Goal: Task Accomplishment & Management: Complete application form

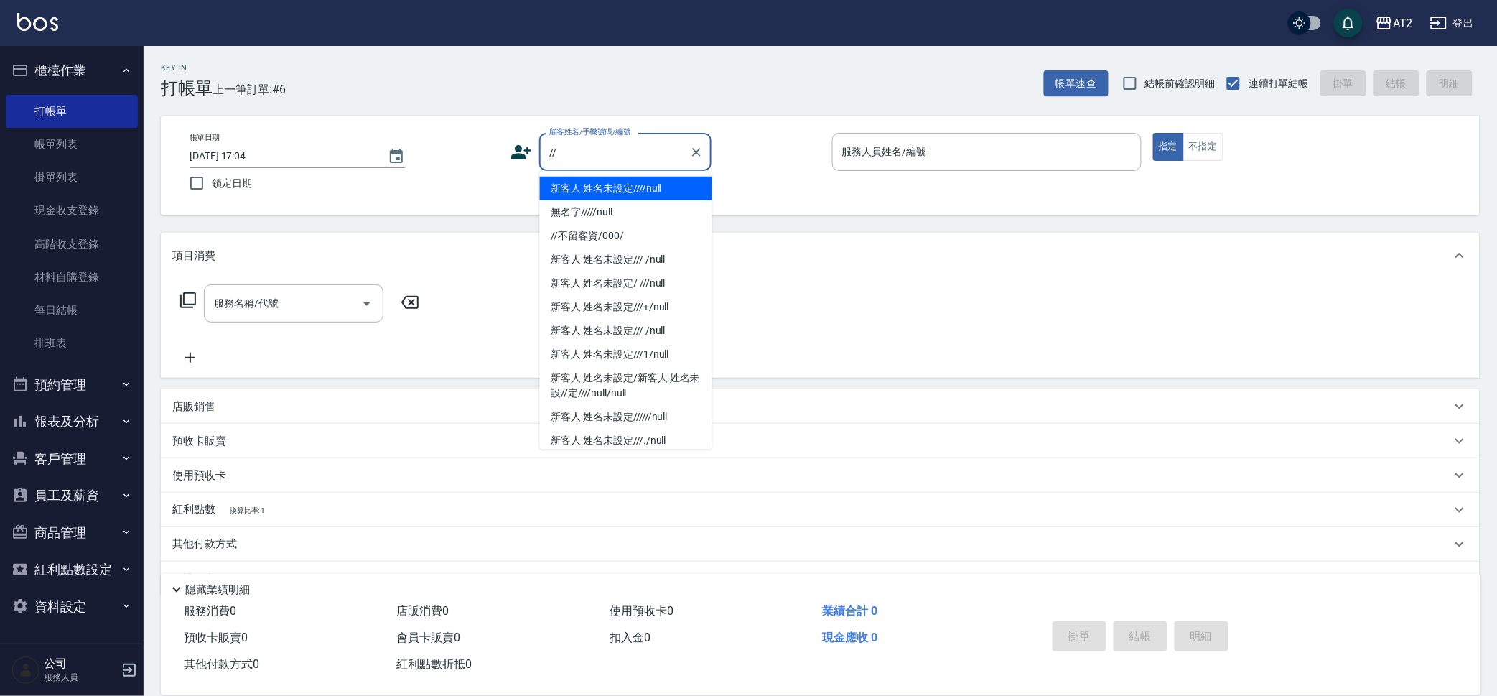
type input "新客人 姓名未設定////null"
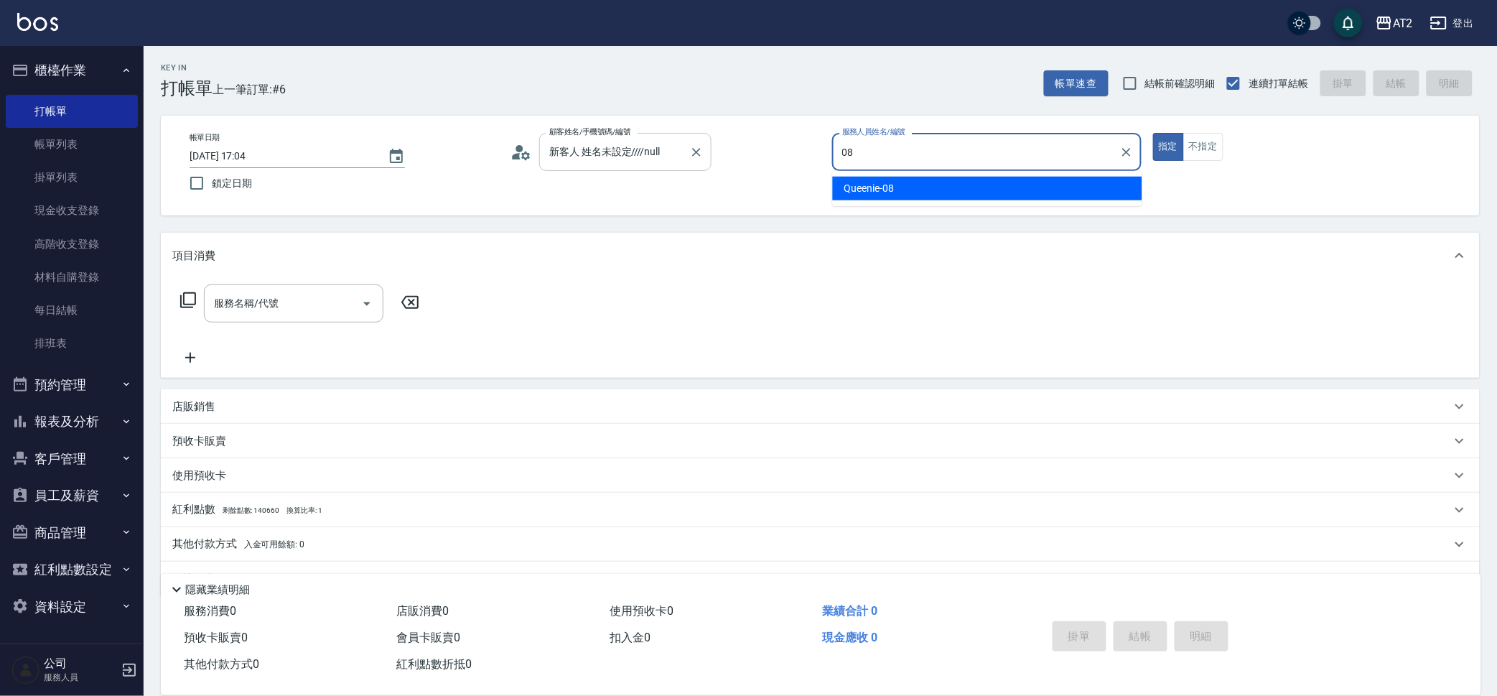
type input "Queenie-08"
type button "true"
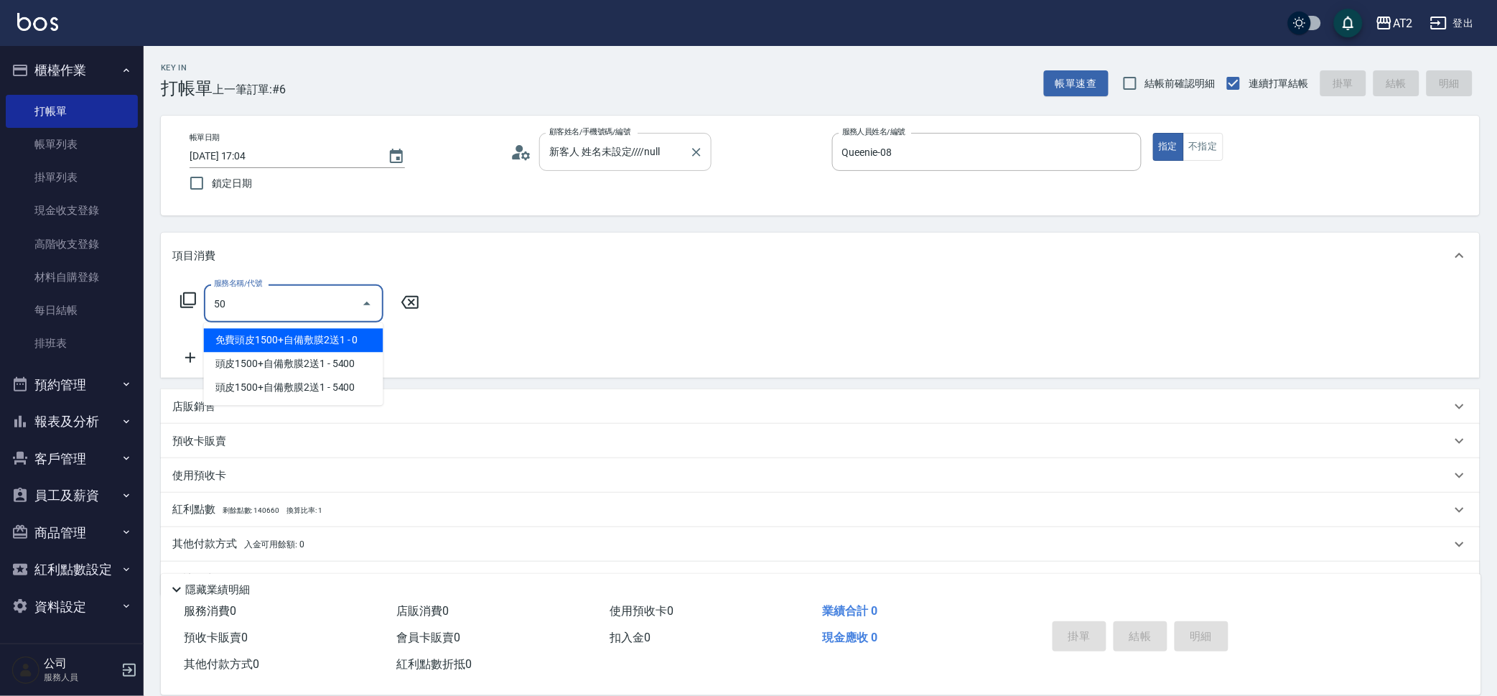
type input "501"
type input "100"
type input "染髮(501)"
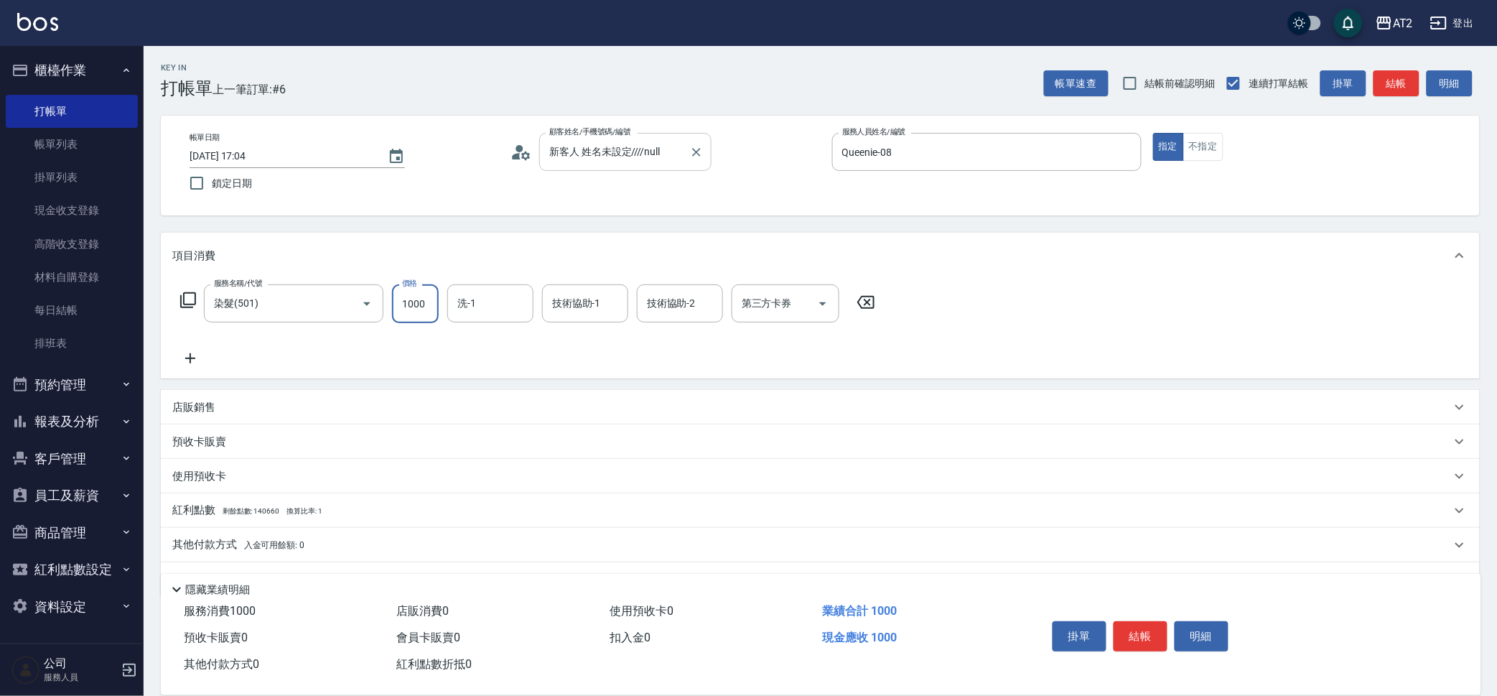
type input "0"
type input "20"
type input "209"
type input "200"
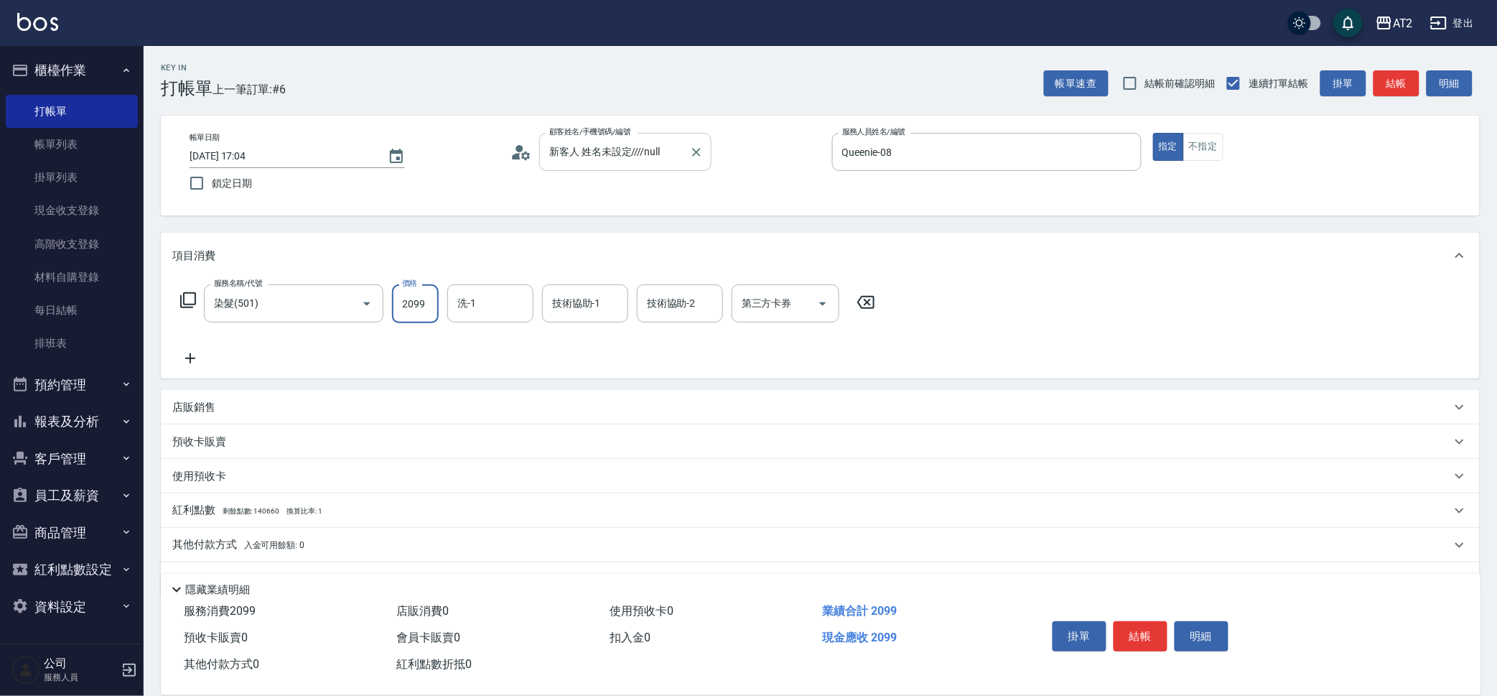
type input "2099"
type input "小潔-34"
type input "3"
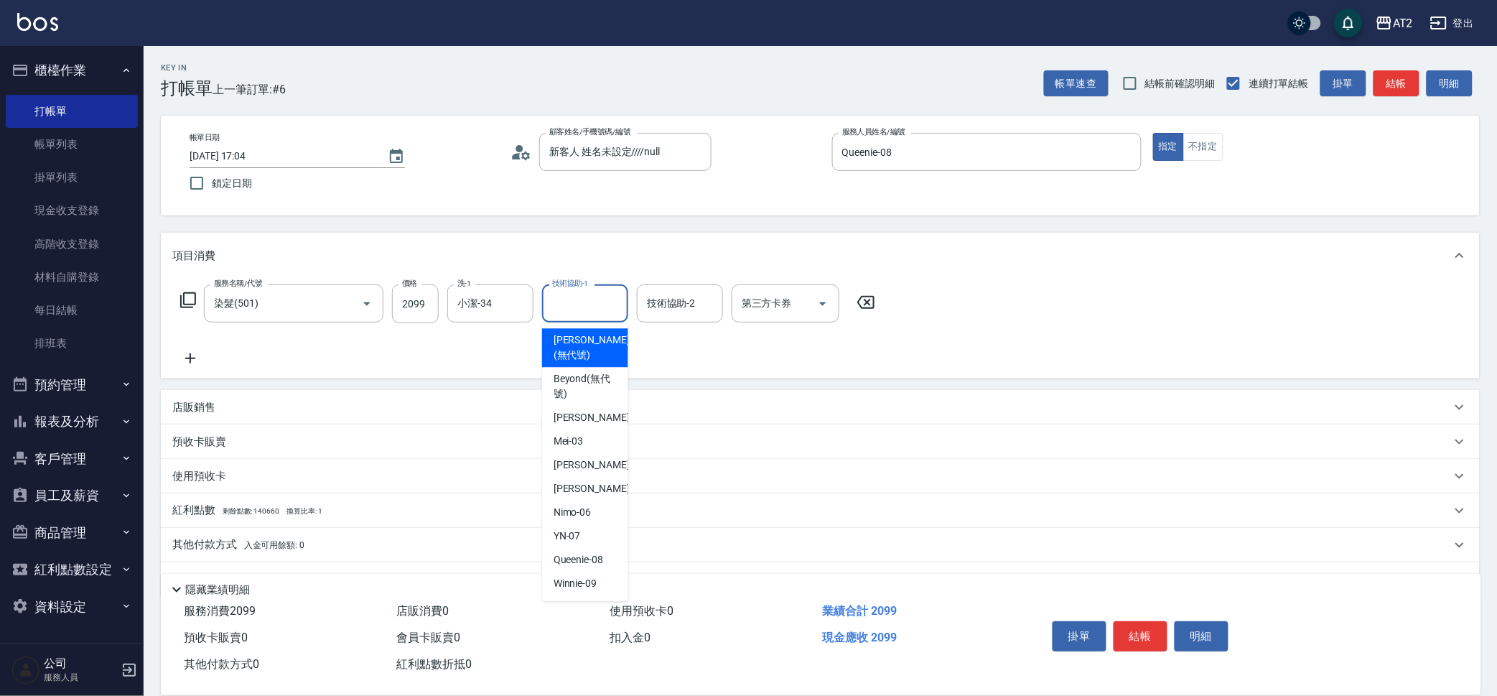
click at [558, 296] on input "技術協助-1" at bounding box center [584, 303] width 73 height 25
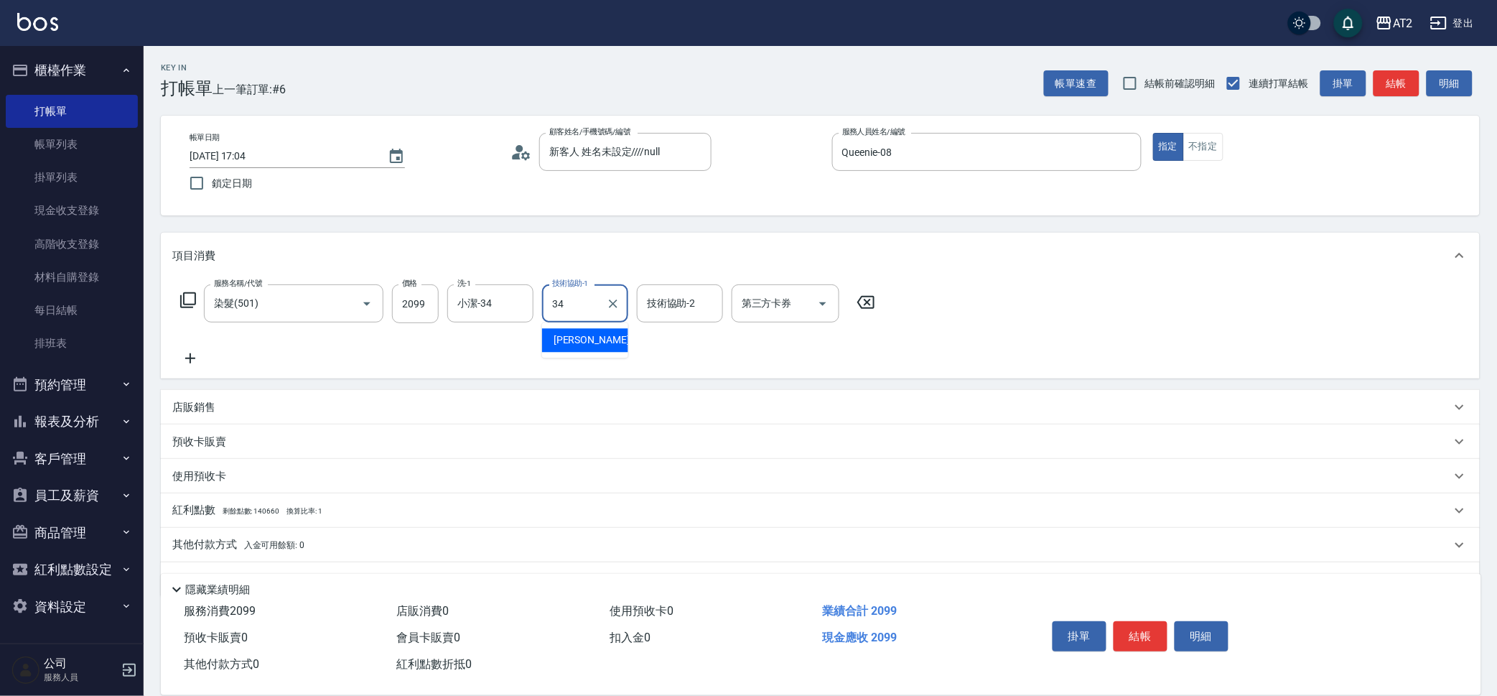
type input "小潔-34"
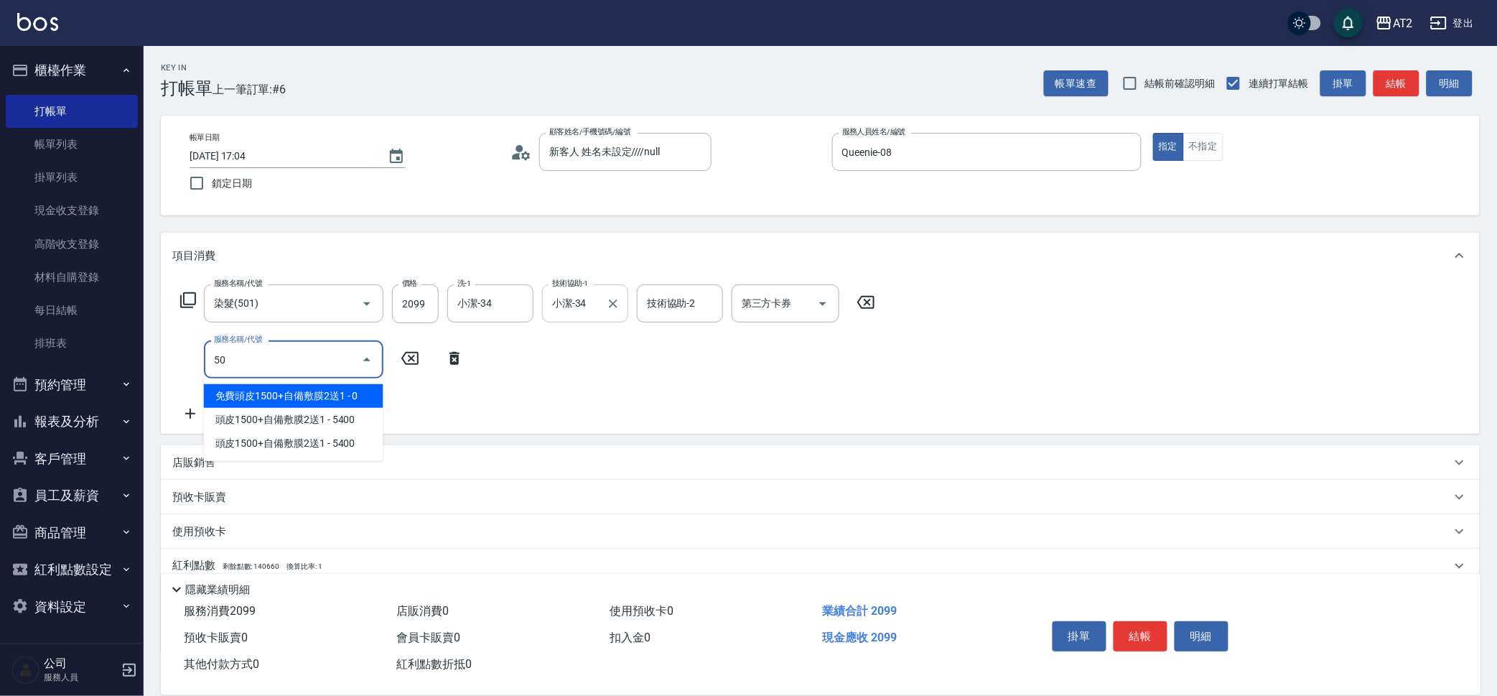
type input "502"
type input "250"
type input "漂髮(502)"
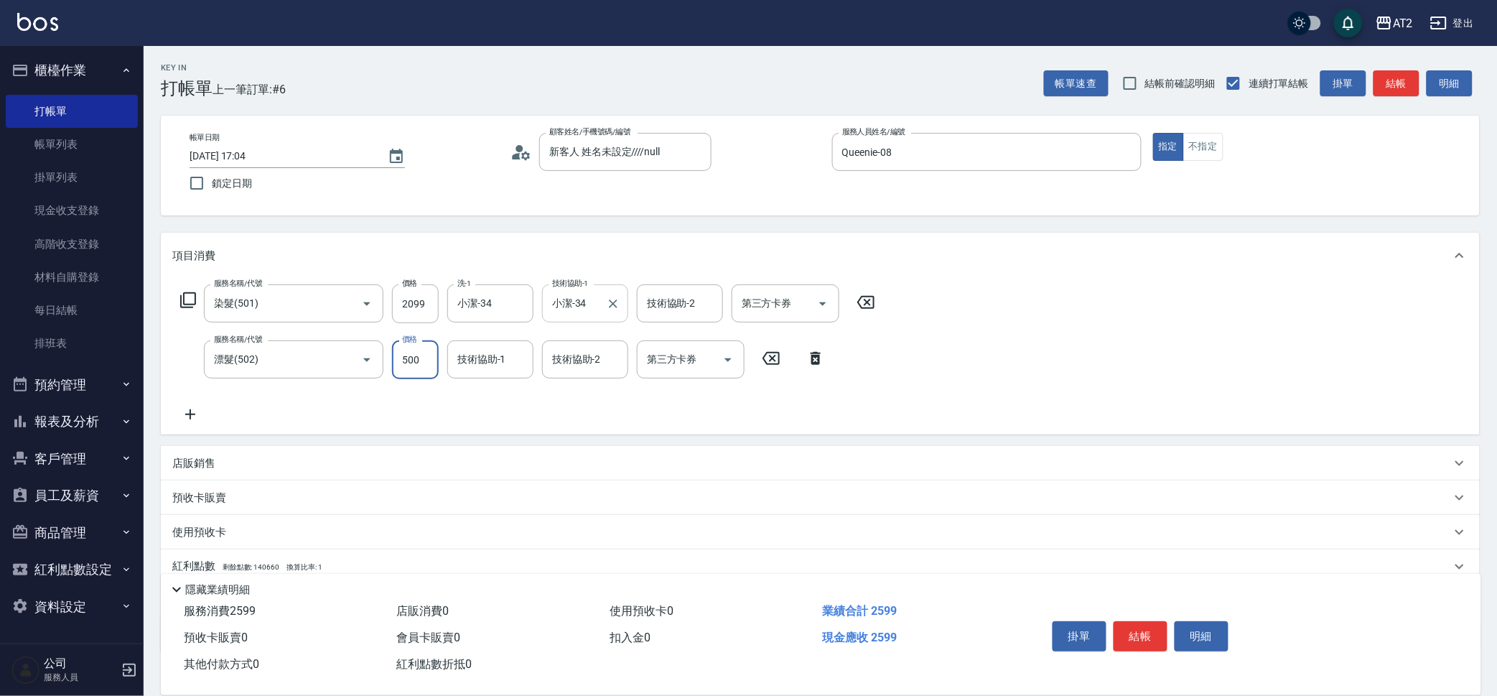
type input "200"
type input "0"
type input "小潔-34"
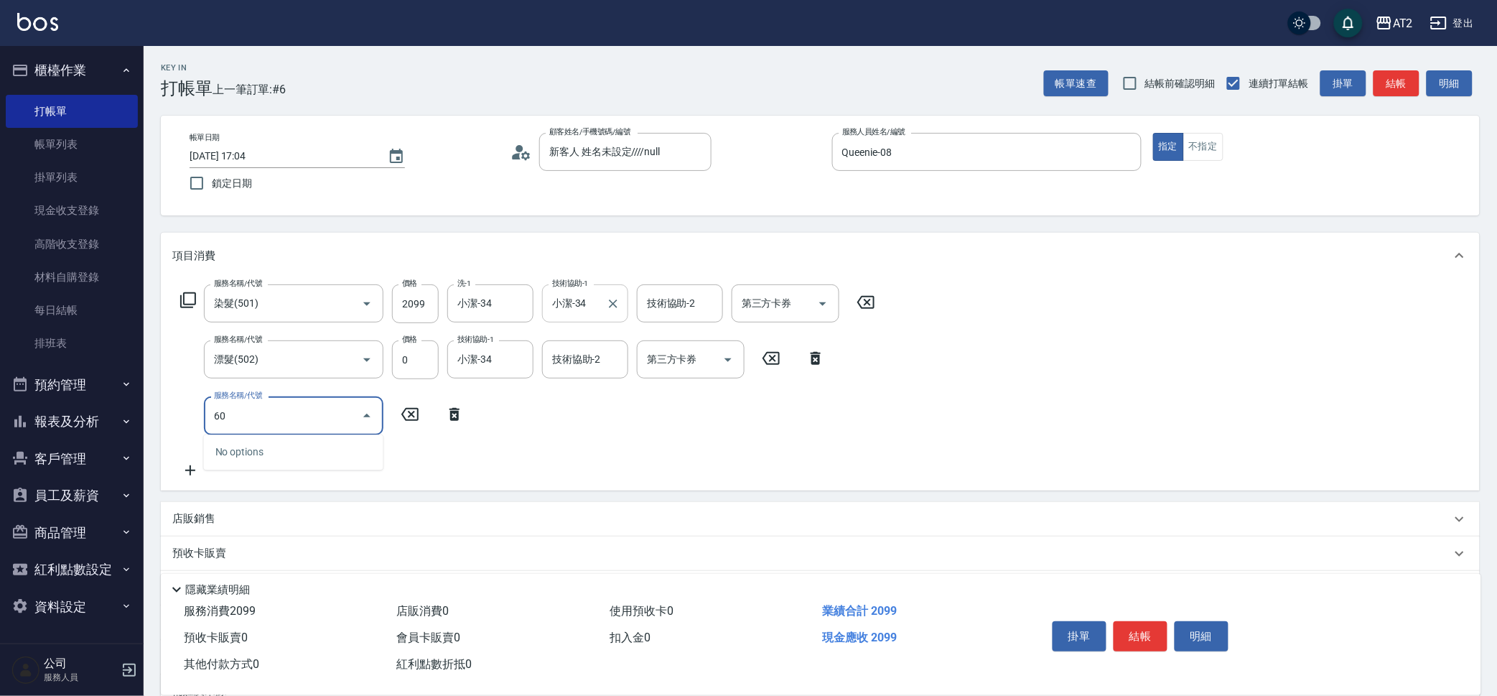
type input "601"
type input "300"
type input "自備護髮(601)"
type input "3"
type input "210"
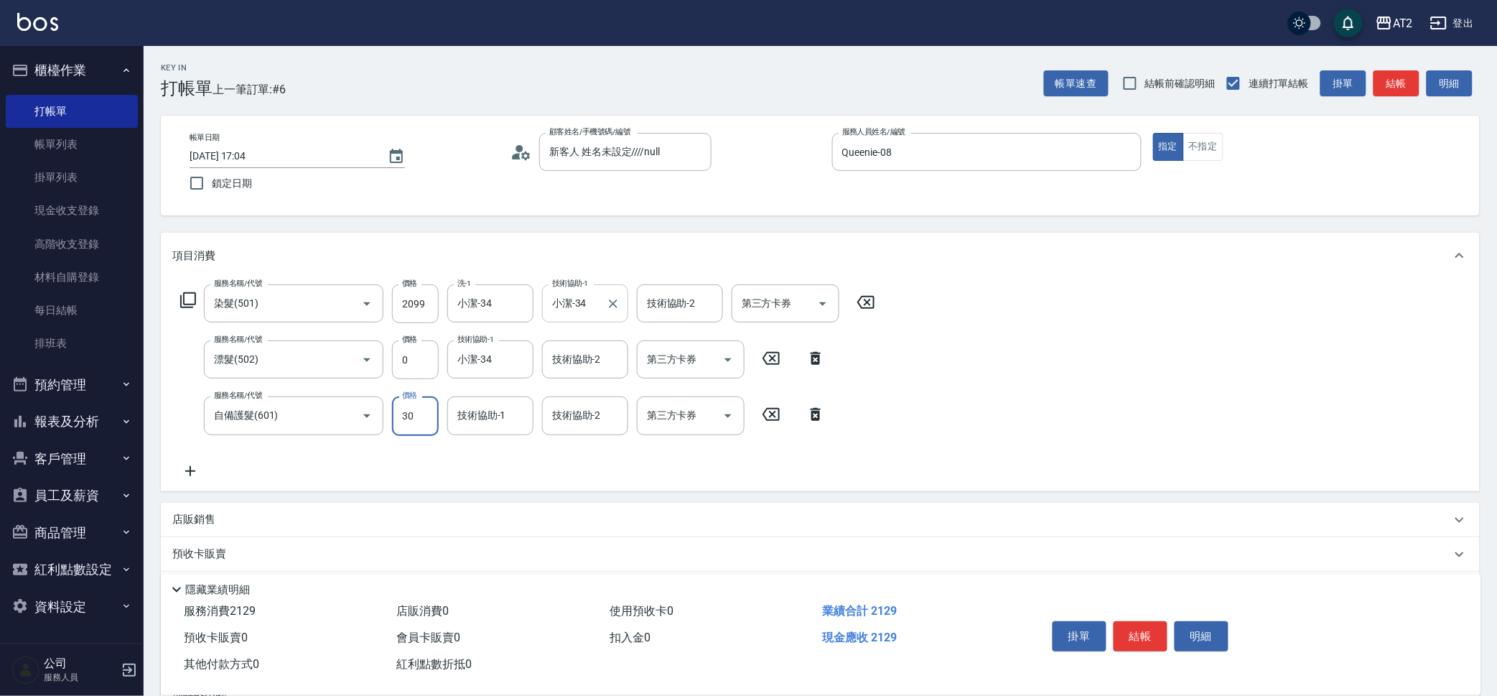
type input "300"
type input "230"
type input "3000"
type input "500"
type input "3000"
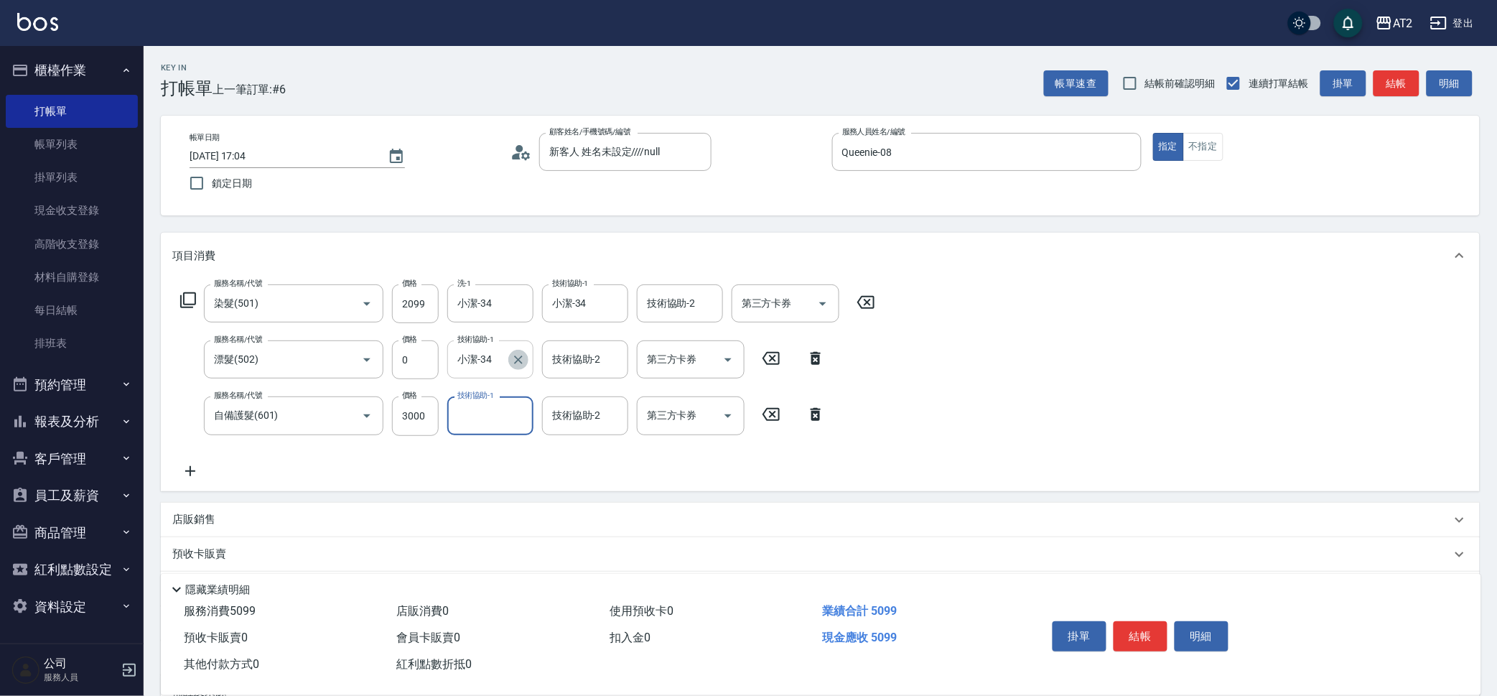
click at [520, 357] on icon "Clear" at bounding box center [518, 359] width 9 height 9
type input "紫涵-32"
type input "1"
type input "小妍-46"
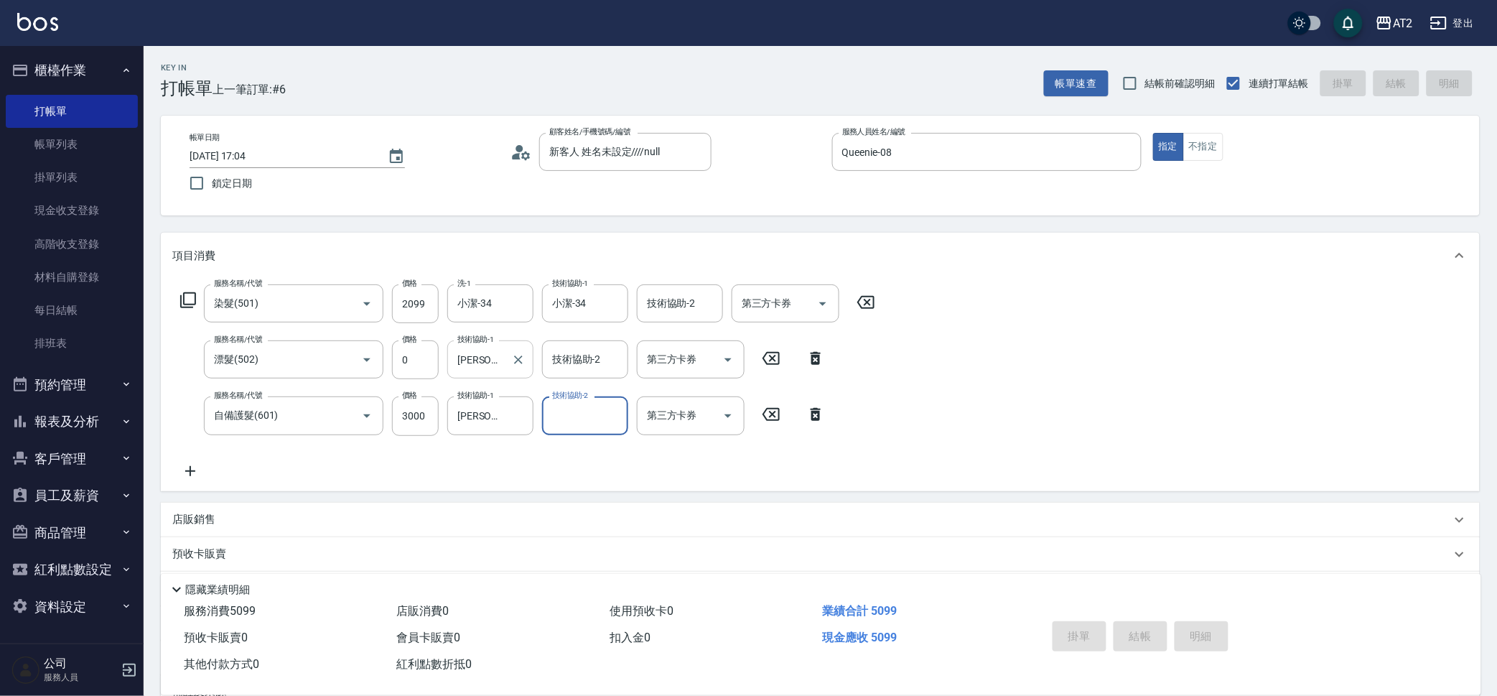
type input "2025/08/19 18:24"
type input "0"
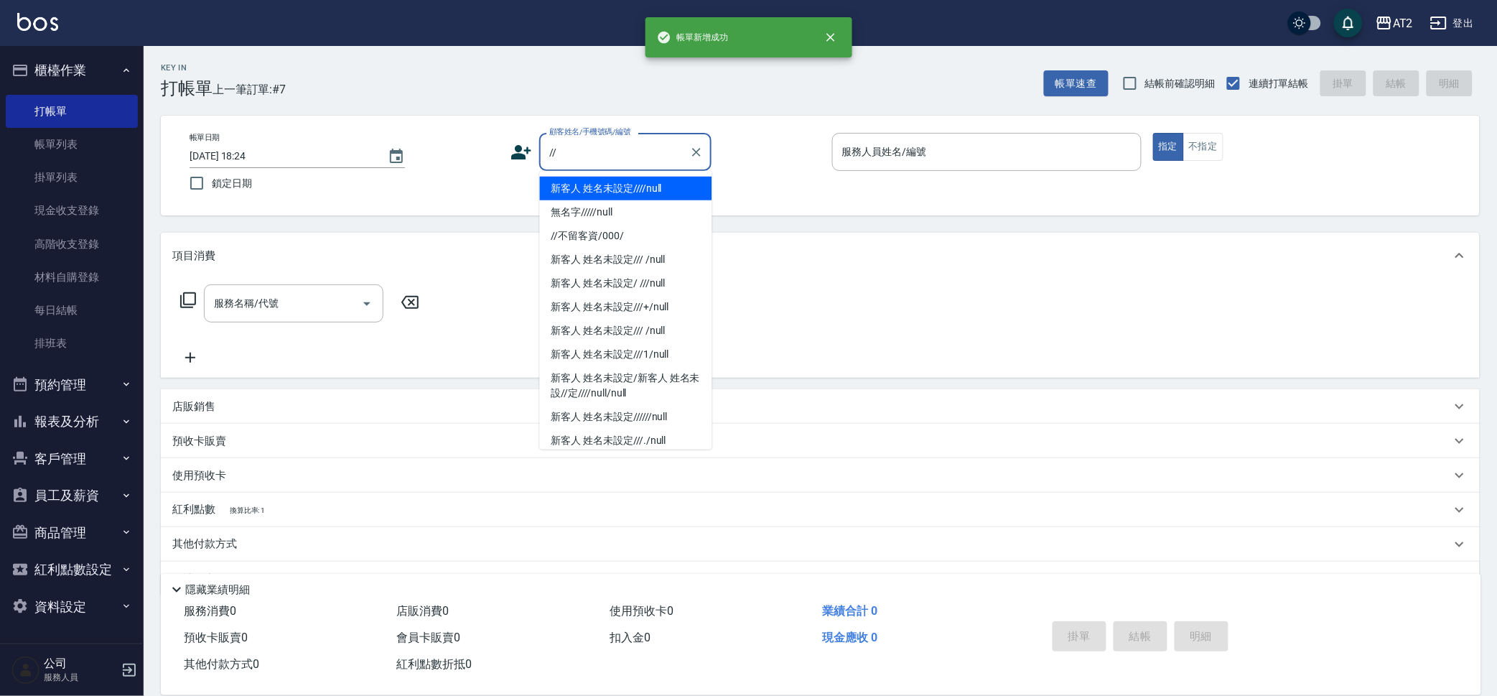
type input "新客人 姓名未設定////null"
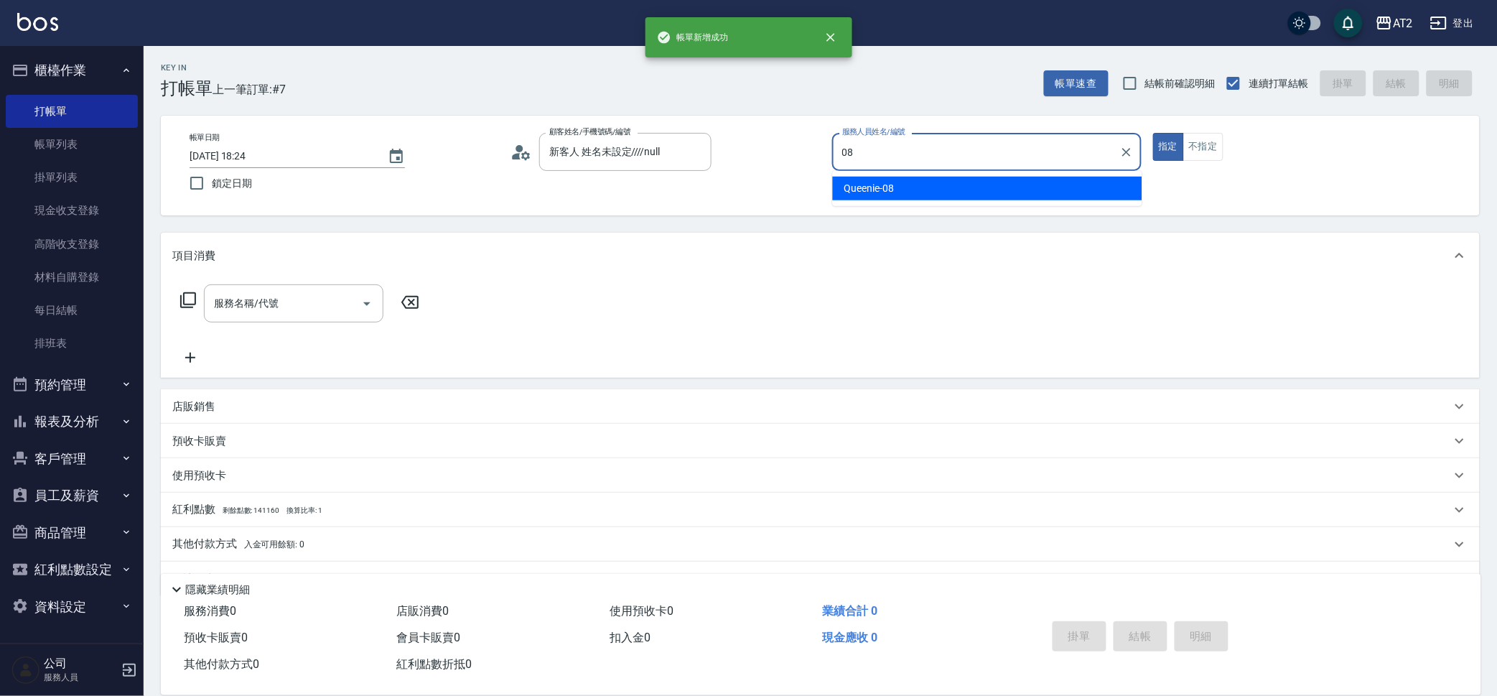
type input "Queenie-08"
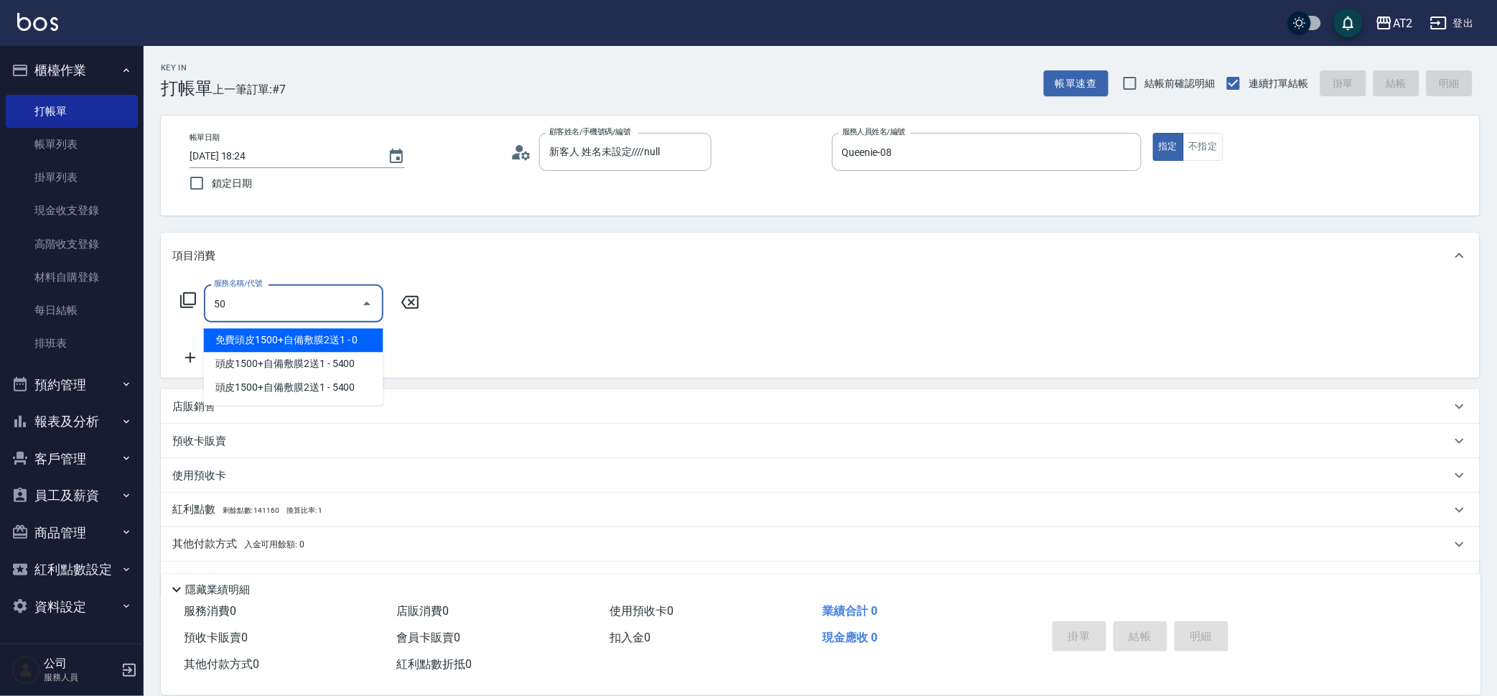
type input "501"
type input "100"
type input "染髮(501)"
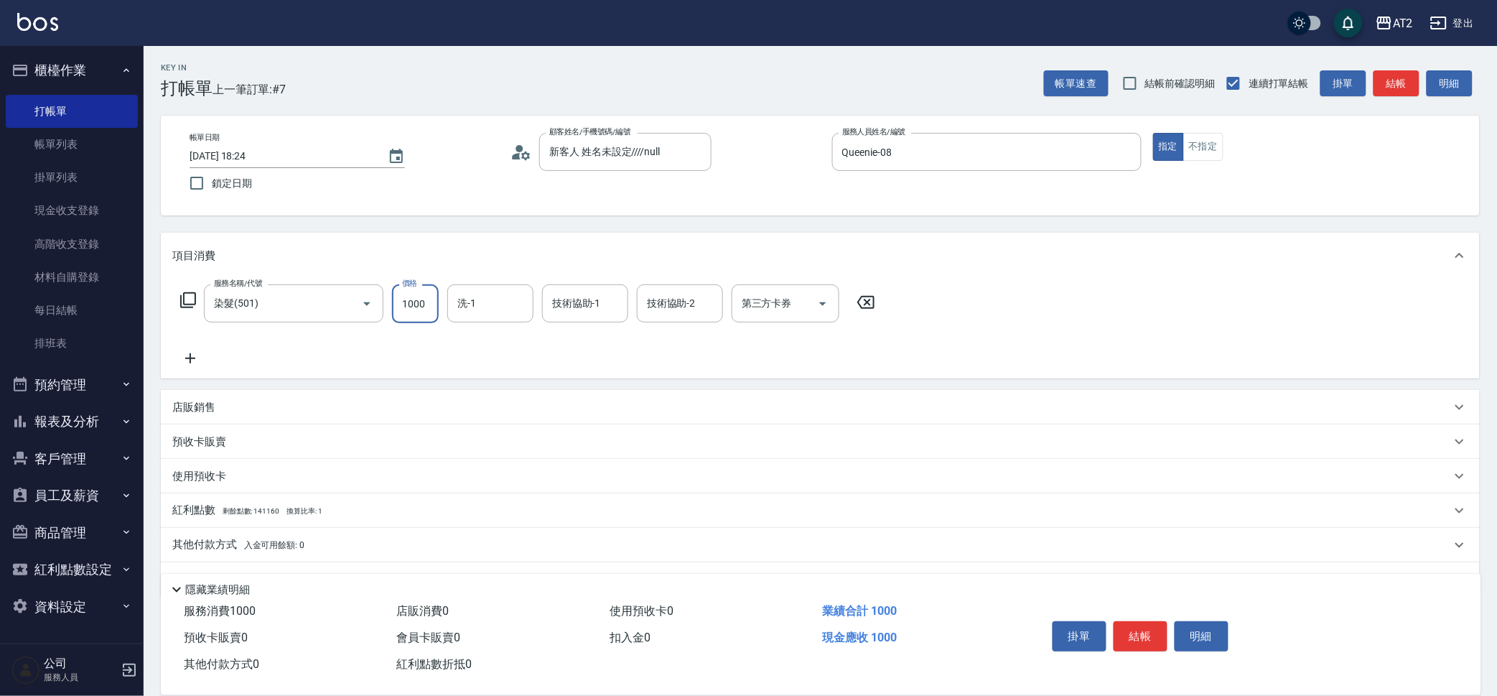
type input "0"
type input "20"
type input "209"
type input "200"
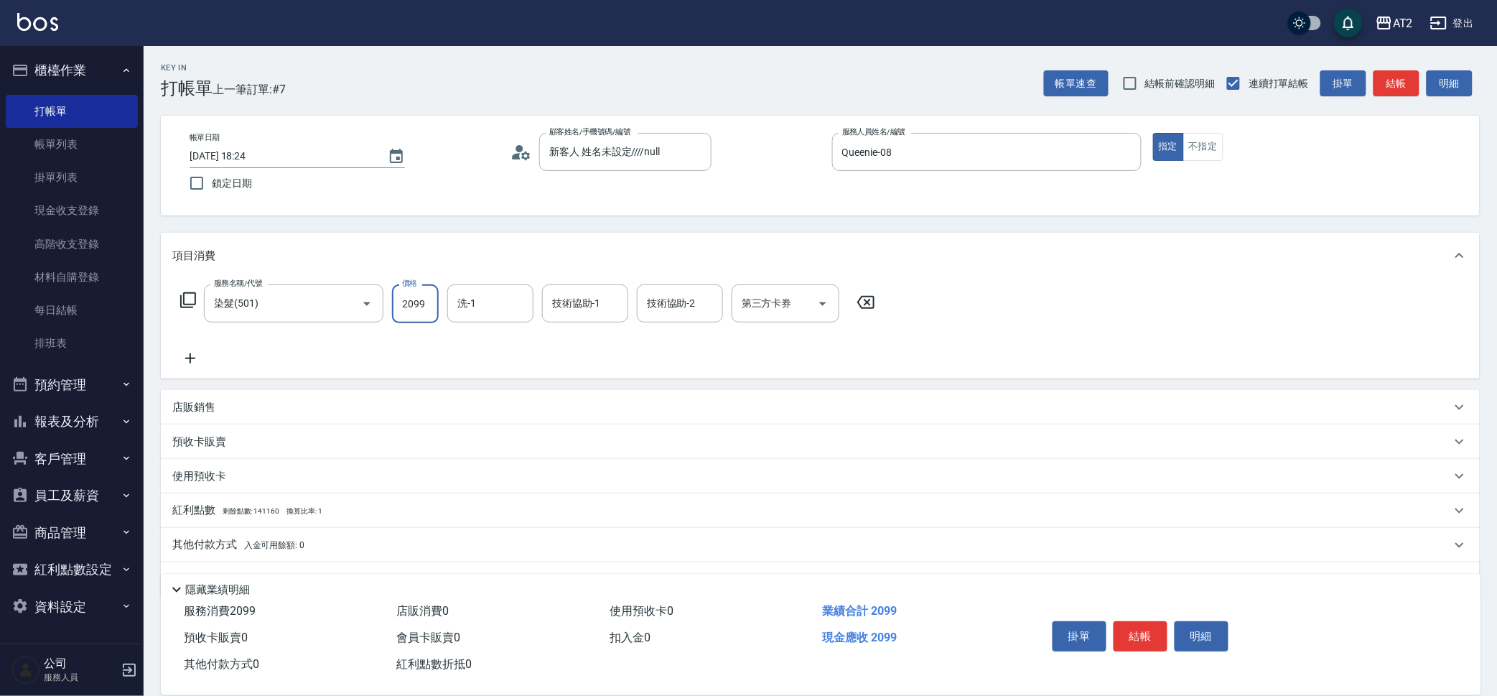
type input "2099"
type input "3"
type input "Ava-47"
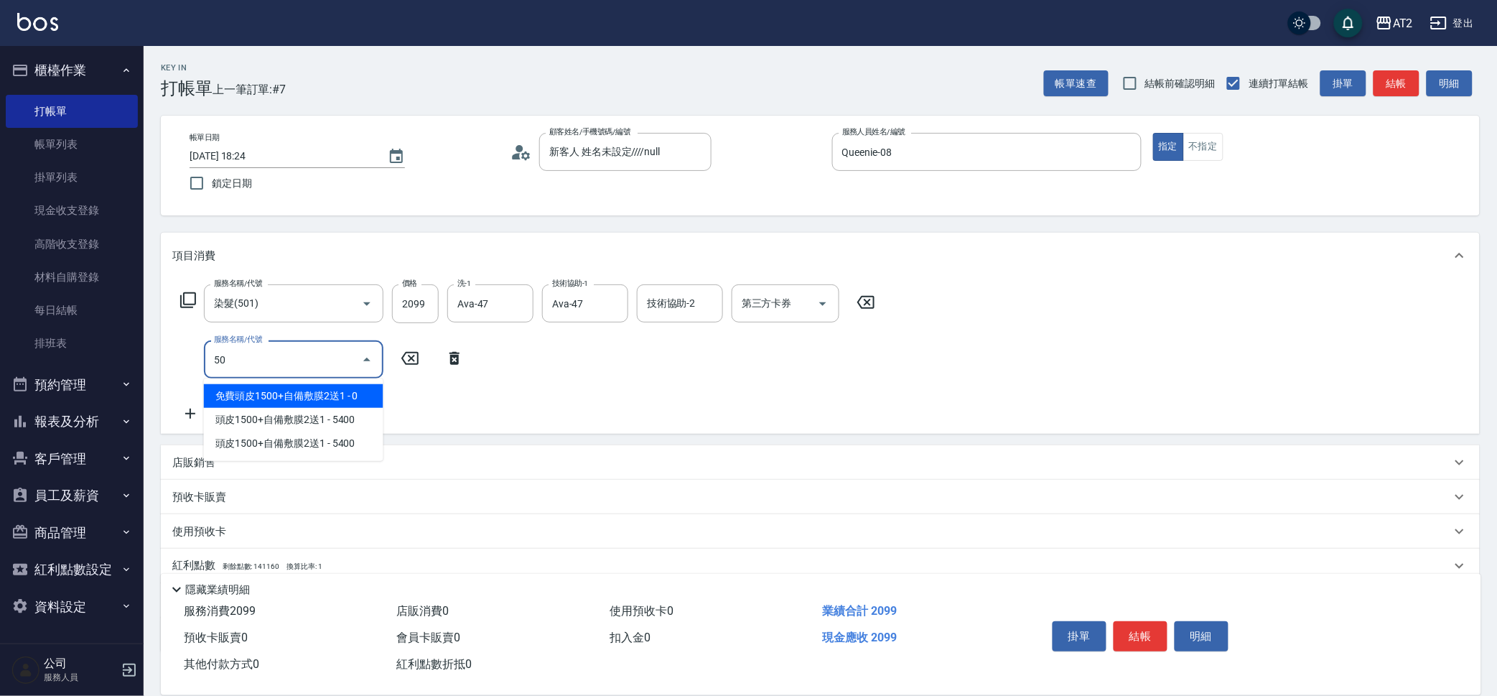
type input "502"
type input "250"
type input "漂髮(502)"
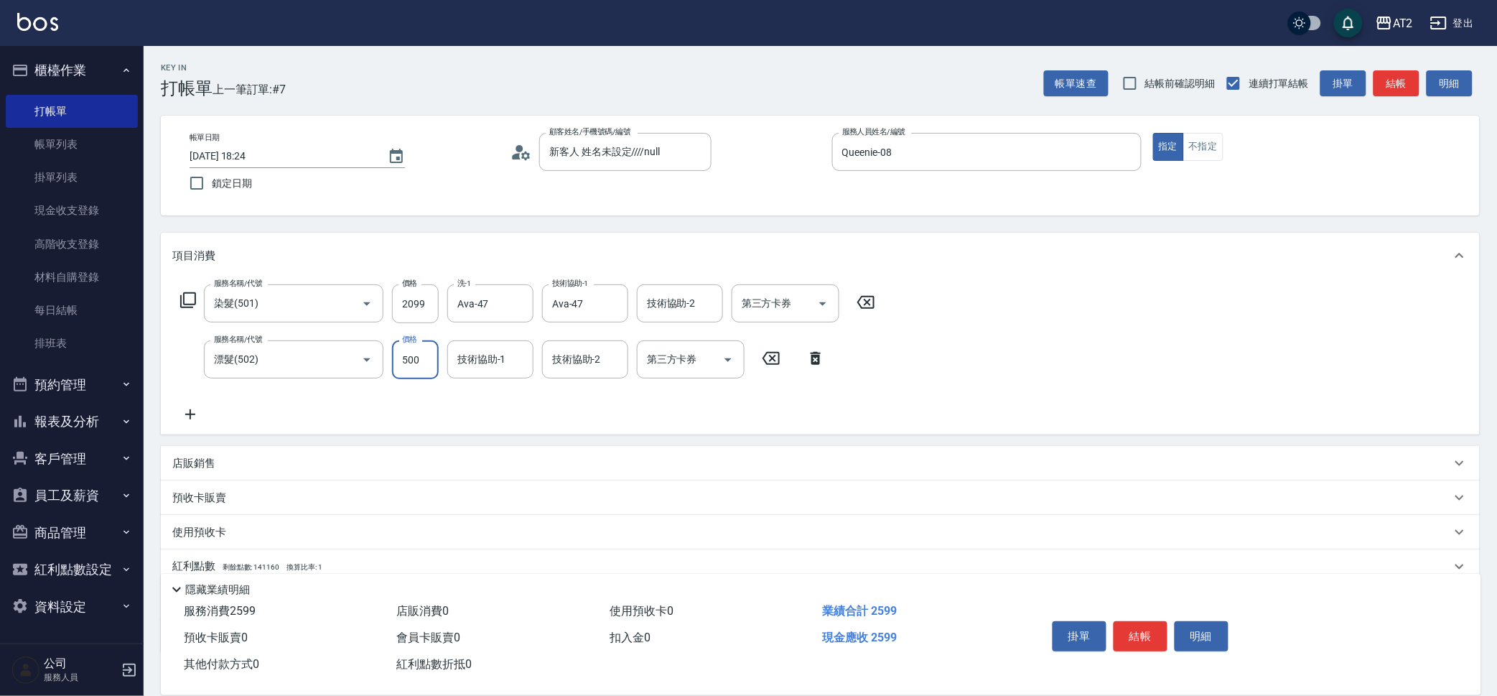
type input "200"
type input "0"
type input "Ava-47"
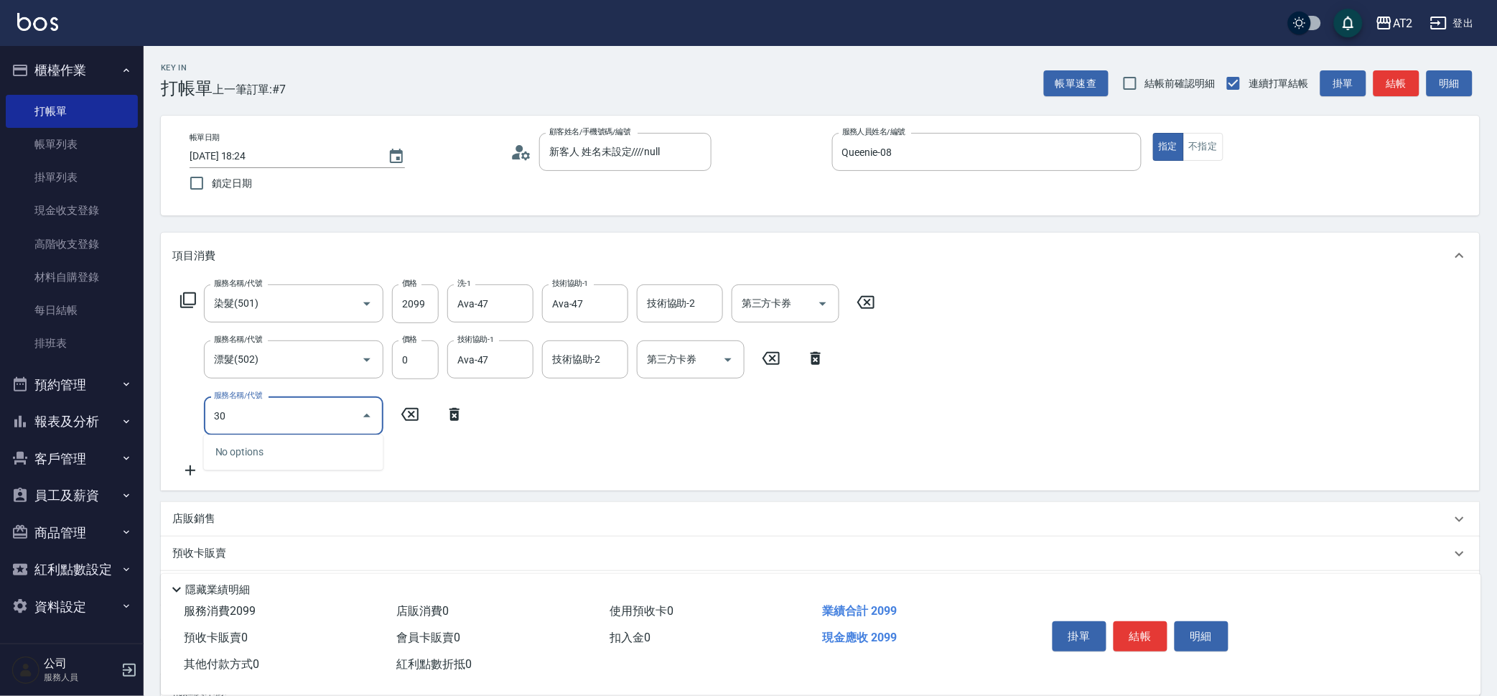
type input "301"
type input "350"
type input "燙髮(301)"
type input "2"
type input "210"
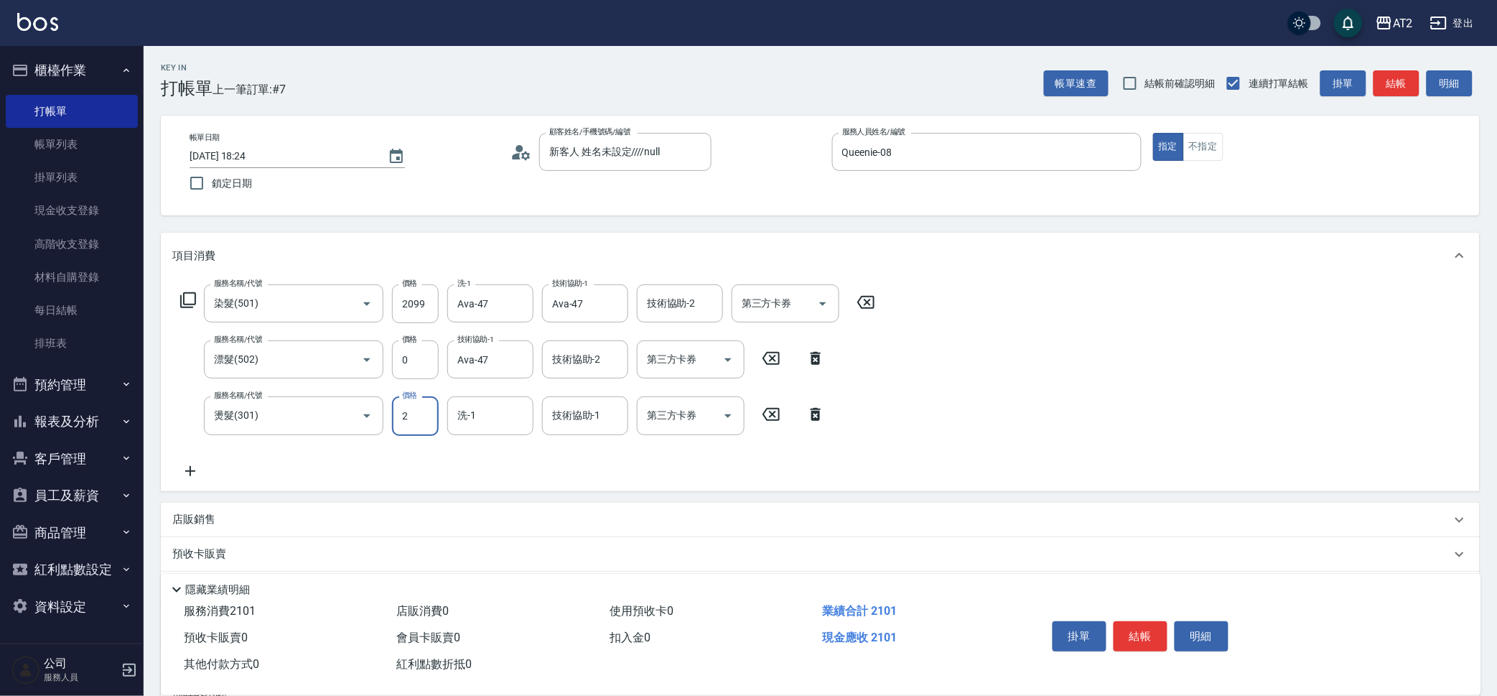
type input "28"
type input "230"
type input "289"
type input "490"
type input "2899"
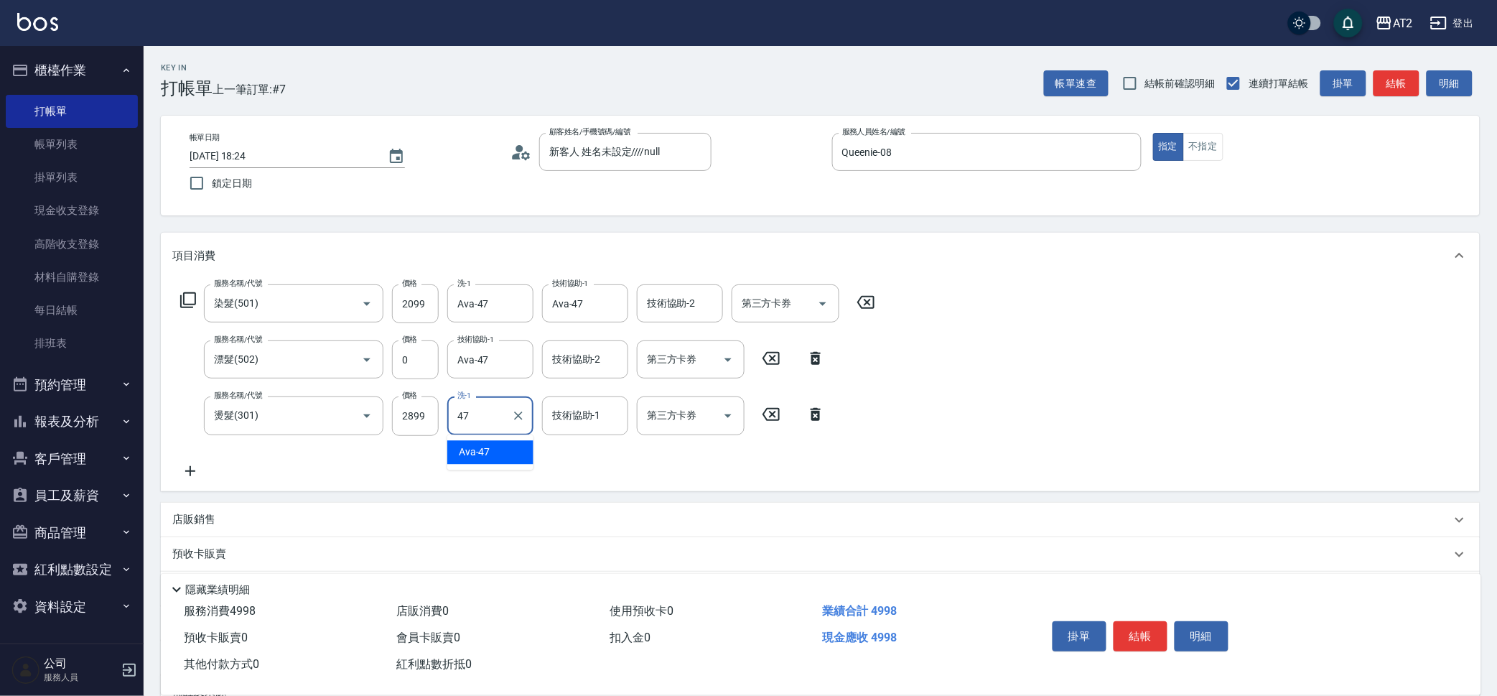
type input "Ava-47"
type input "紫涵-32"
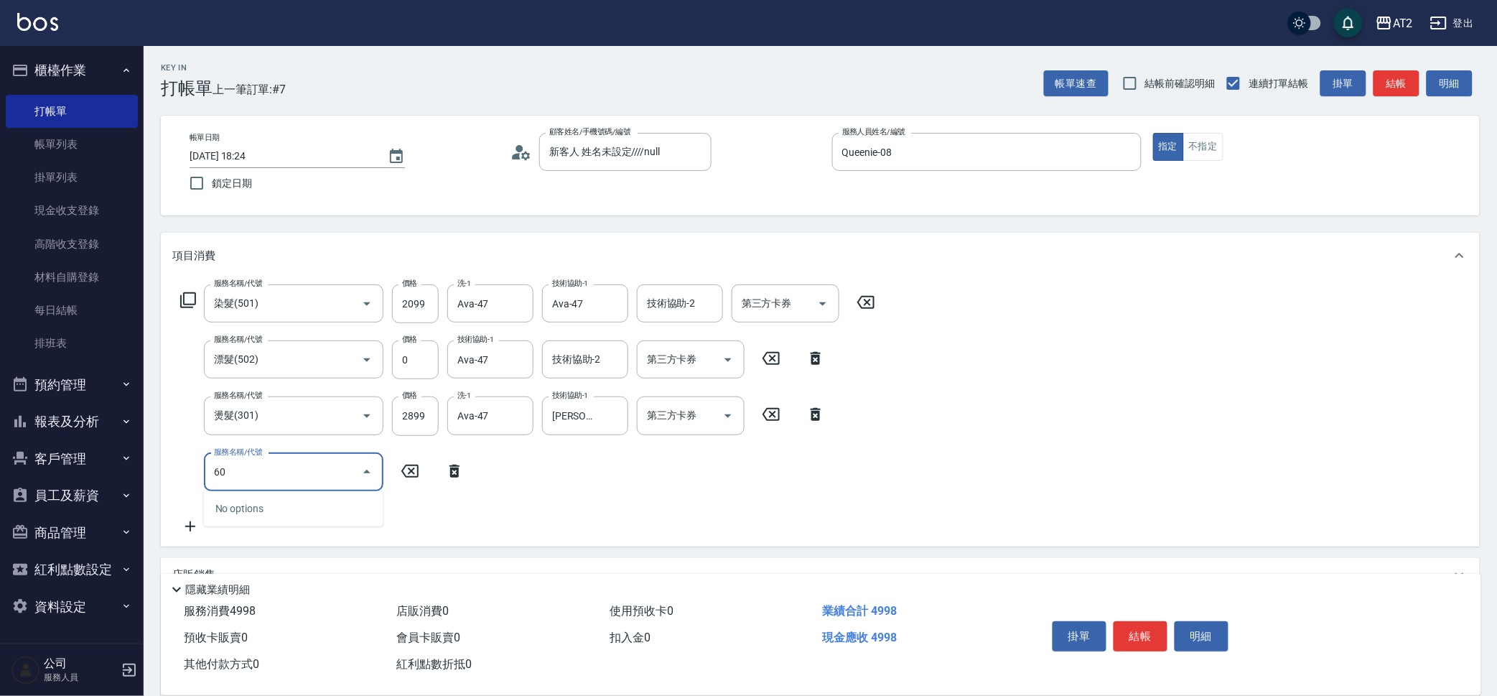
type input "601"
type input "590"
type input "自備護髮(601)"
type input "2"
type input "500"
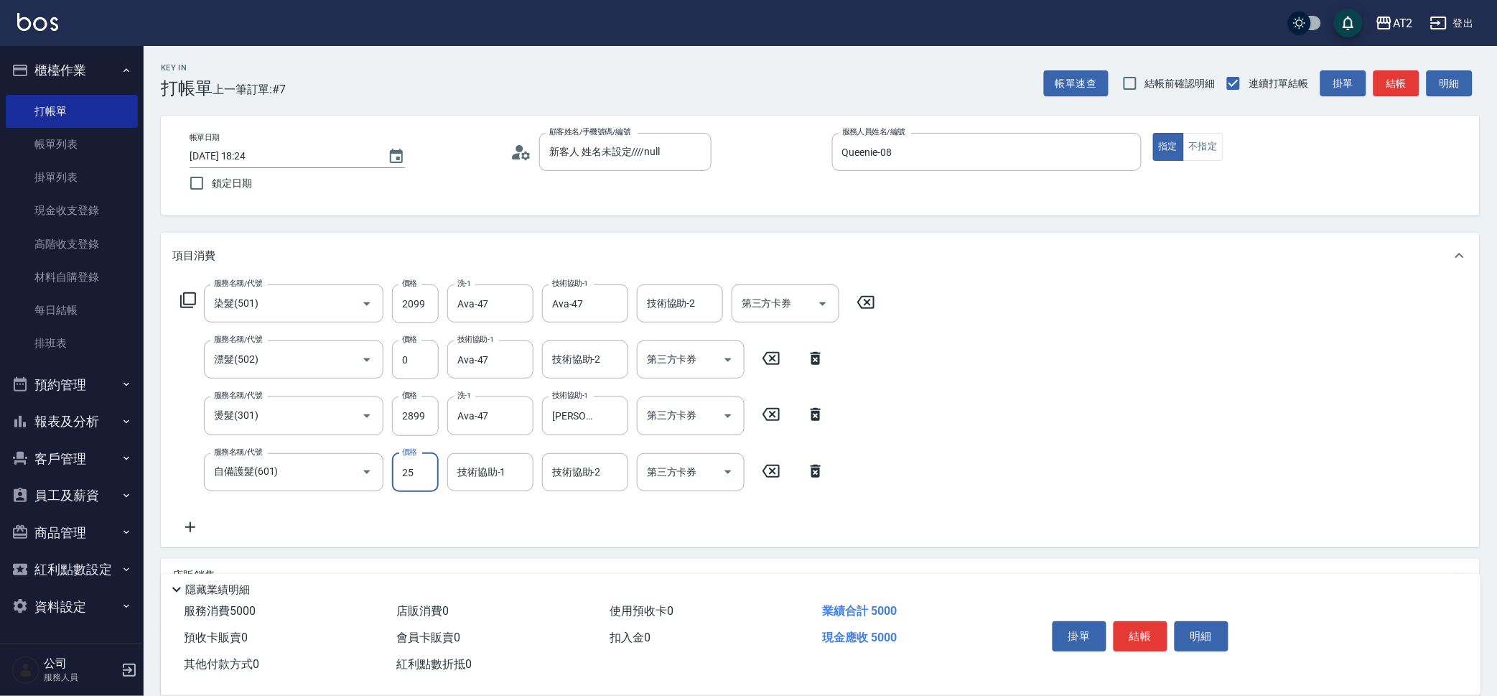
type input "250"
type input "740"
type input "2500"
type input "Ava-47"
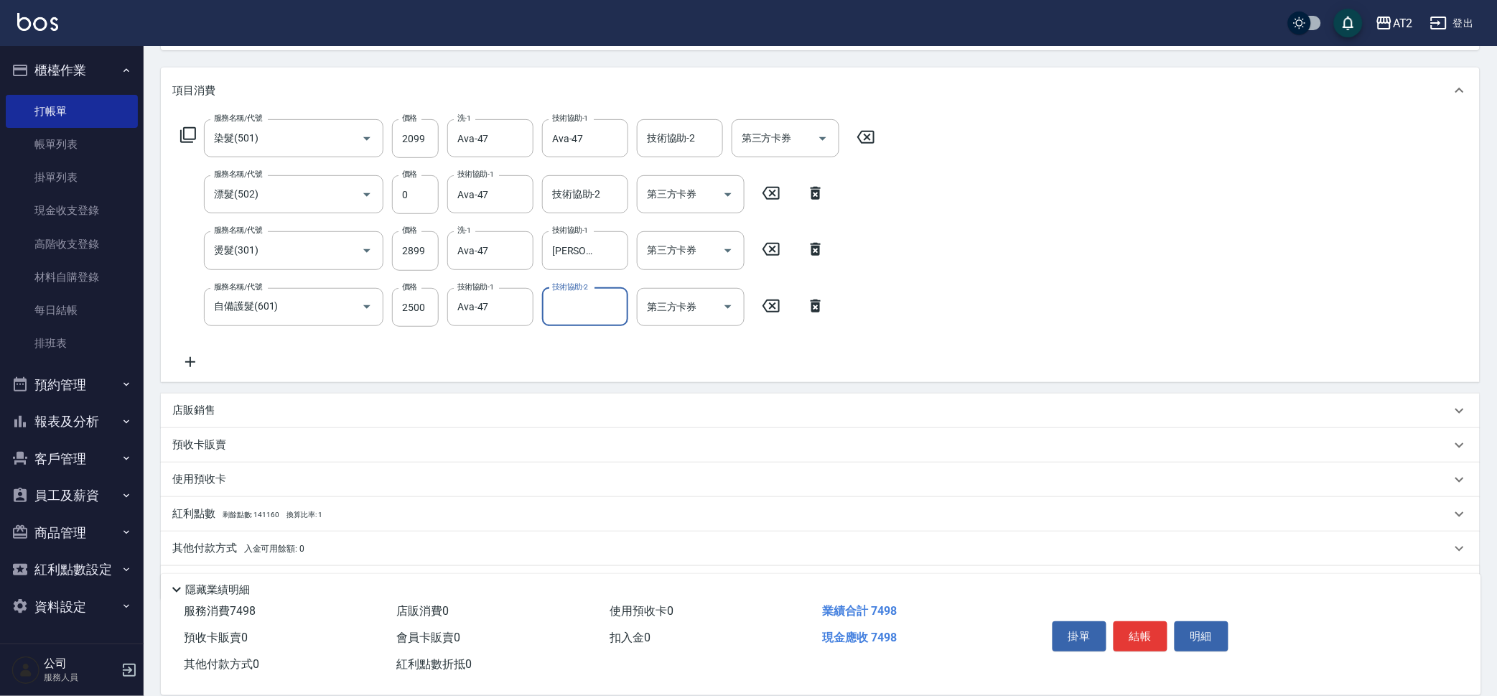
scroll to position [204, 0]
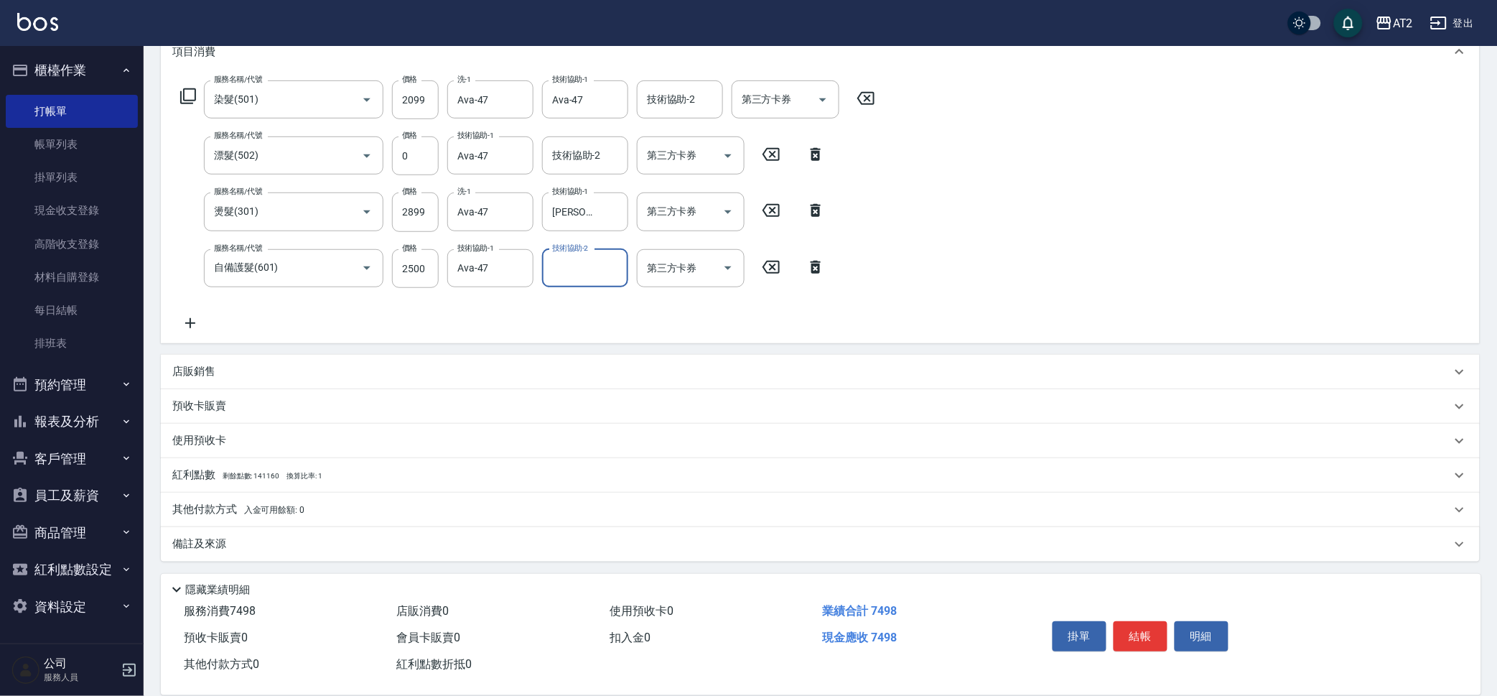
click at [322, 507] on div "其他付款方式 入金可用餘額: 0" at bounding box center [811, 510] width 1278 height 16
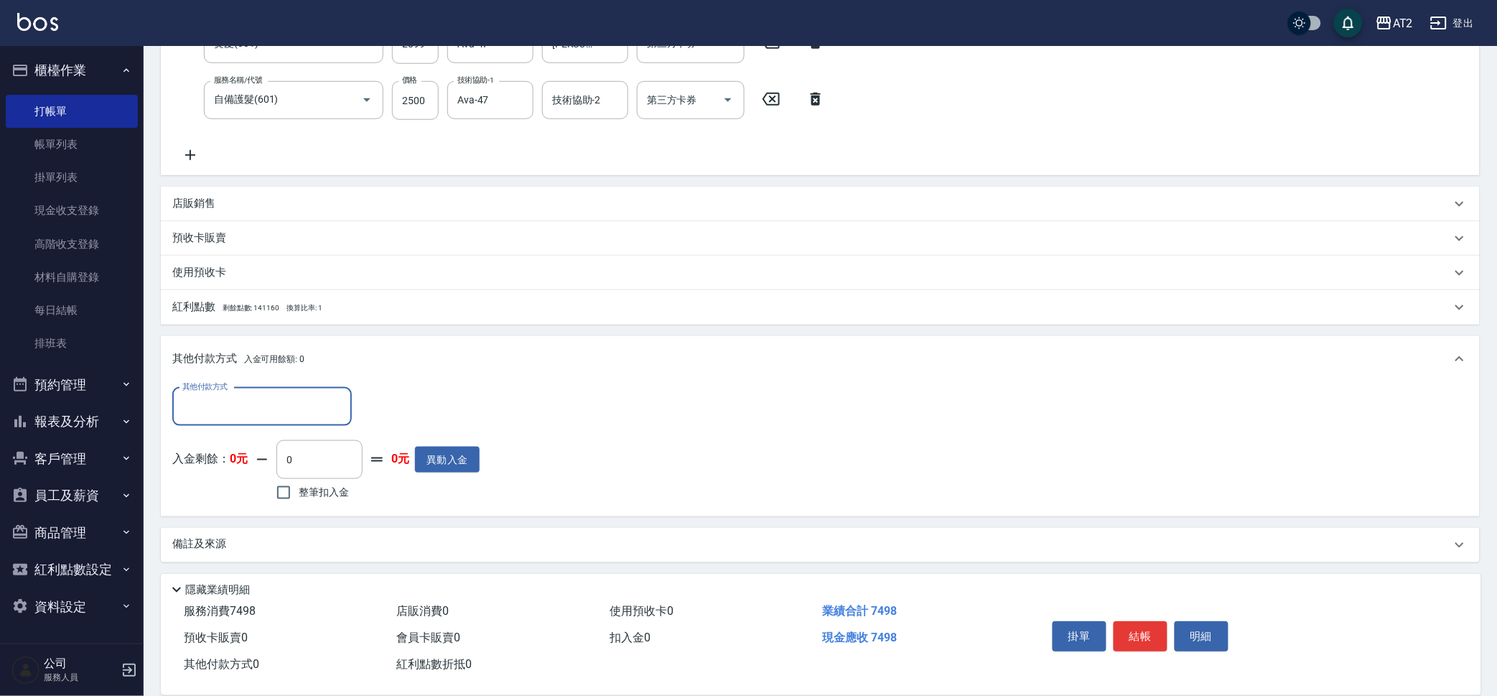
scroll to position [373, 0]
click at [324, 429] on div "其他付款方式 其他付款方式 入金剩餘： 0元 0 ​ 整筆扣入金 0元 異動入金" at bounding box center [325, 445] width 307 height 117
click at [320, 416] on input "其他付款方式" at bounding box center [262, 405] width 167 height 25
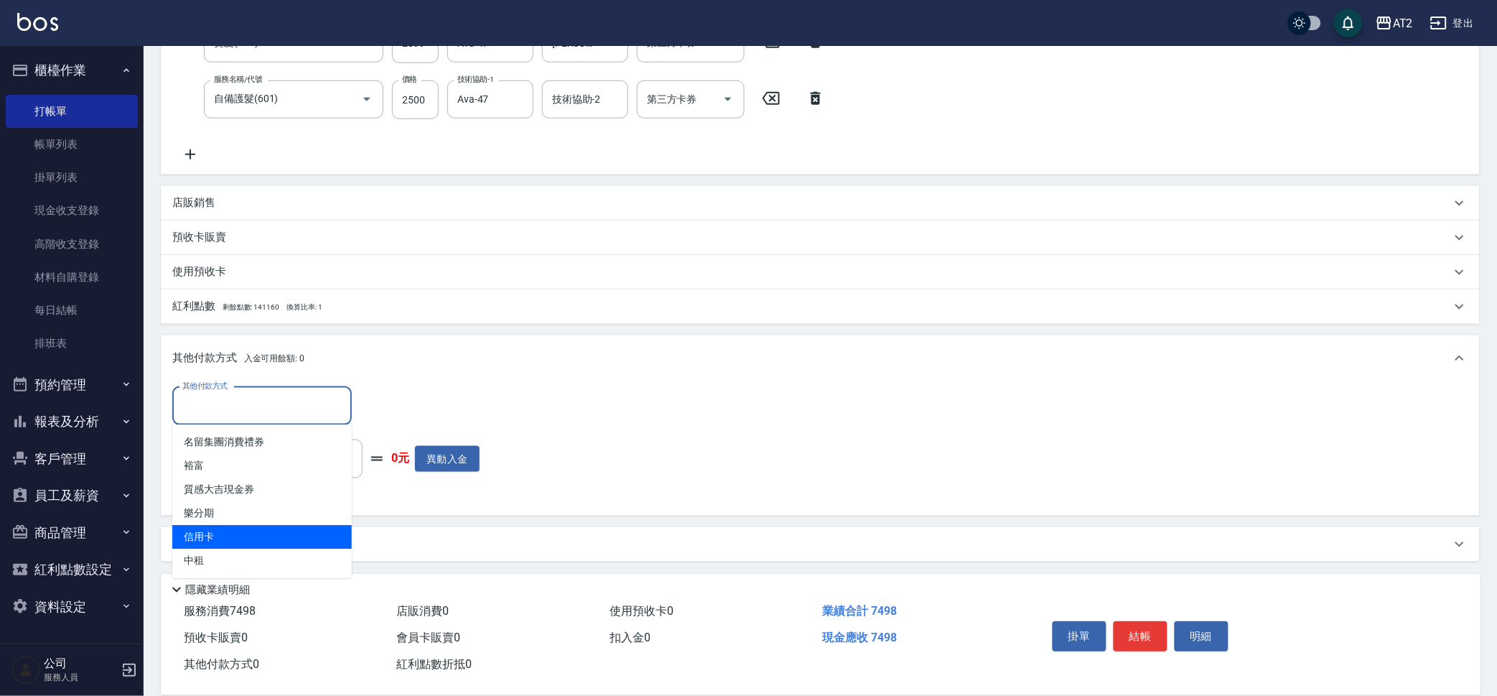
click at [228, 543] on span "信用卡" at bounding box center [261, 537] width 179 height 24
type input "信用卡"
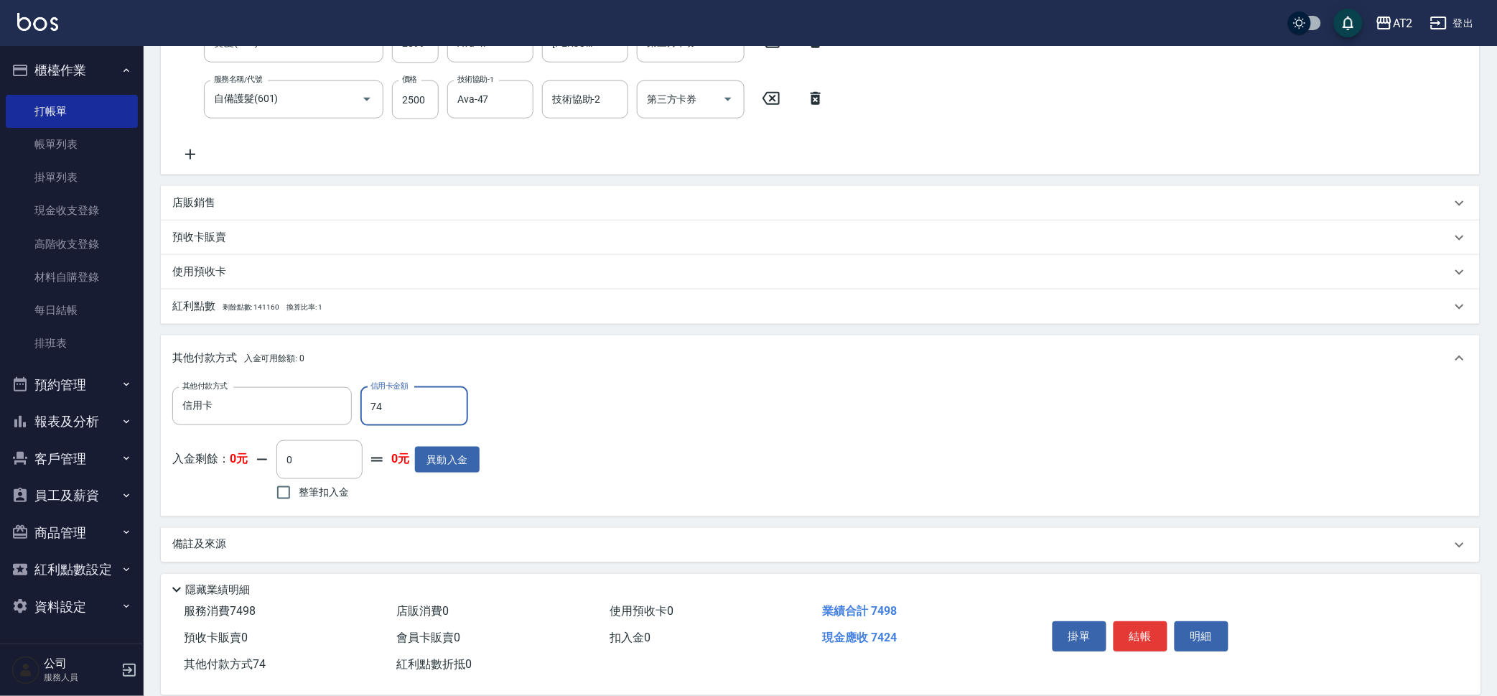
type input "749"
type input "670"
type input "7498"
type input "0"
type input "2025/08/19 18:26"
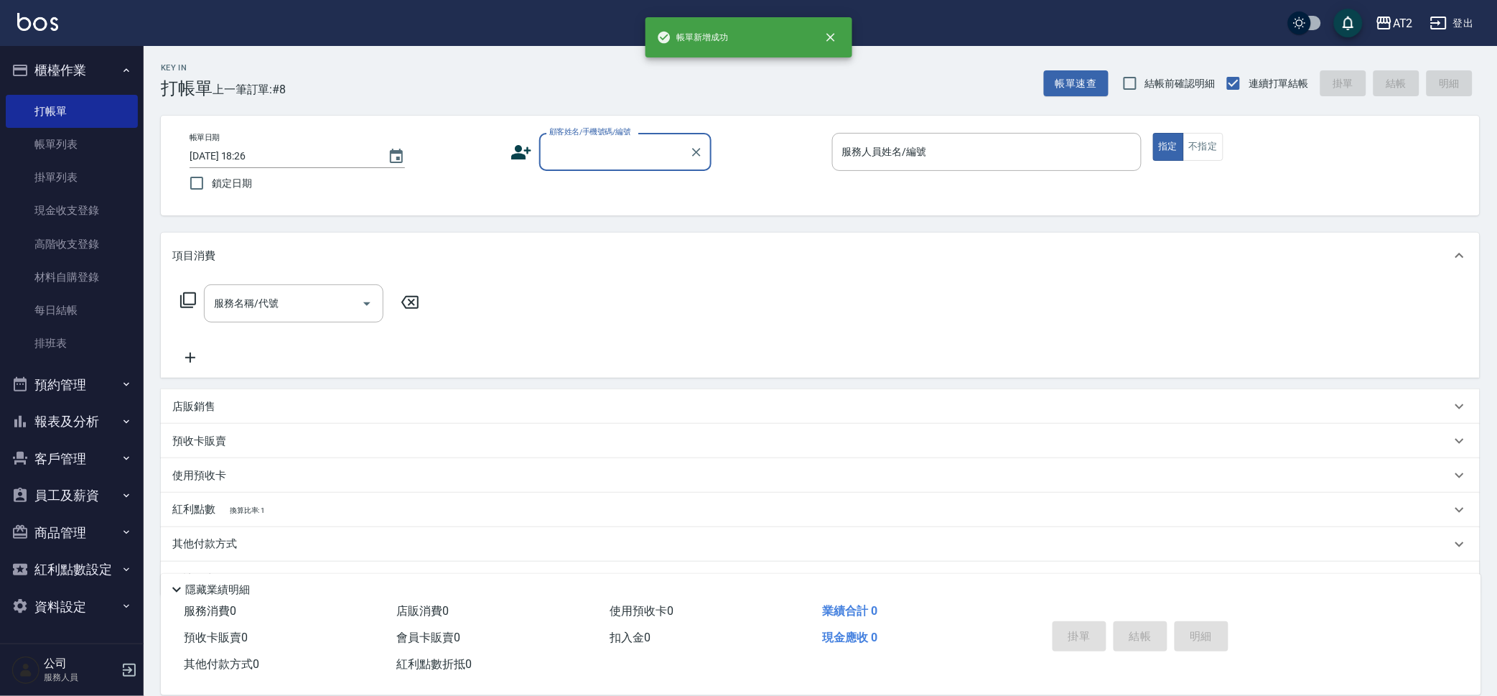
scroll to position [0, 0]
